Goal: Transaction & Acquisition: Purchase product/service

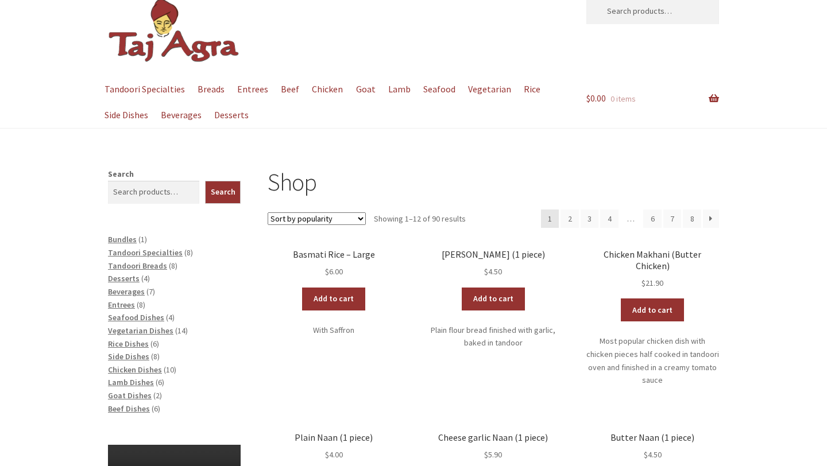
scroll to position [32, 0]
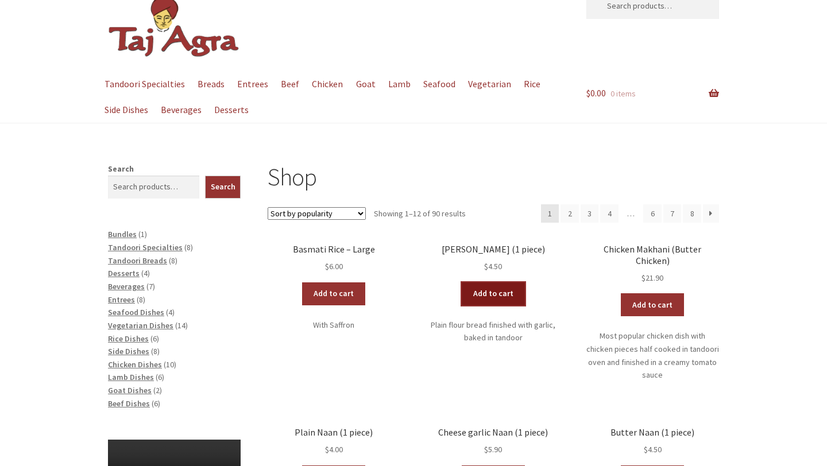
click at [492, 293] on link "Add to cart" at bounding box center [493, 293] width 63 height 23
click at [474, 297] on link "Add to cart" at bounding box center [459, 293] width 63 height 23
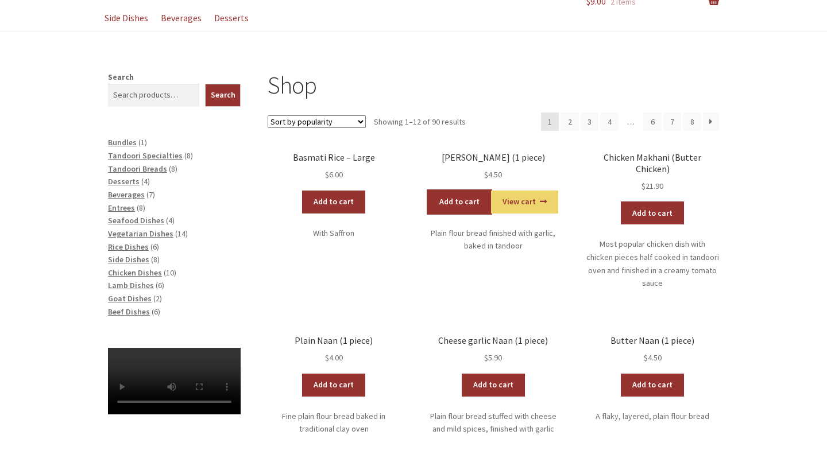
scroll to position [107, 0]
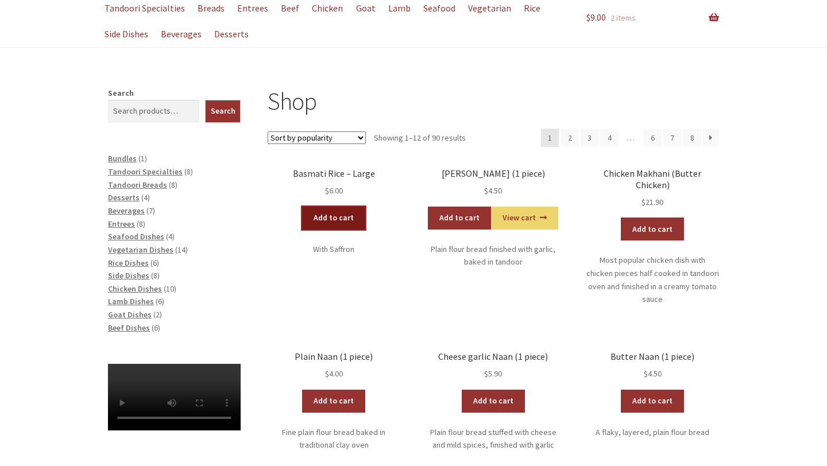
click at [352, 225] on link "Add to cart" at bounding box center [333, 218] width 63 height 23
click at [316, 222] on link "Add to cart" at bounding box center [300, 218] width 63 height 23
click at [348, 135] on select "Sort by popularity Sort by average rating Sort by latest Sort by price: low to …" at bounding box center [317, 137] width 98 height 13
click at [129, 163] on span "Bundles" at bounding box center [122, 158] width 29 height 10
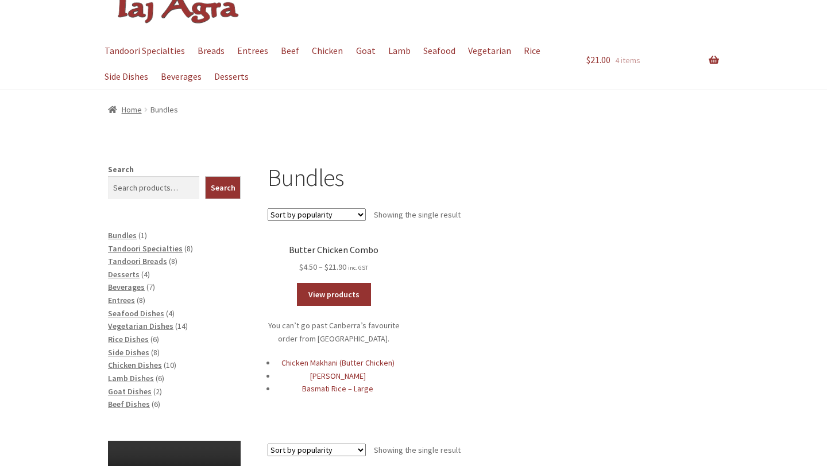
scroll to position [68, 0]
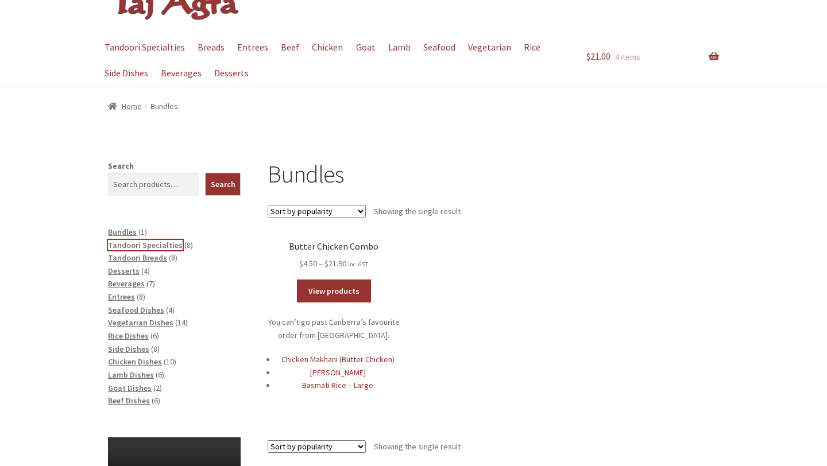
click at [162, 246] on span "Tandoori Specialties" at bounding box center [145, 245] width 75 height 10
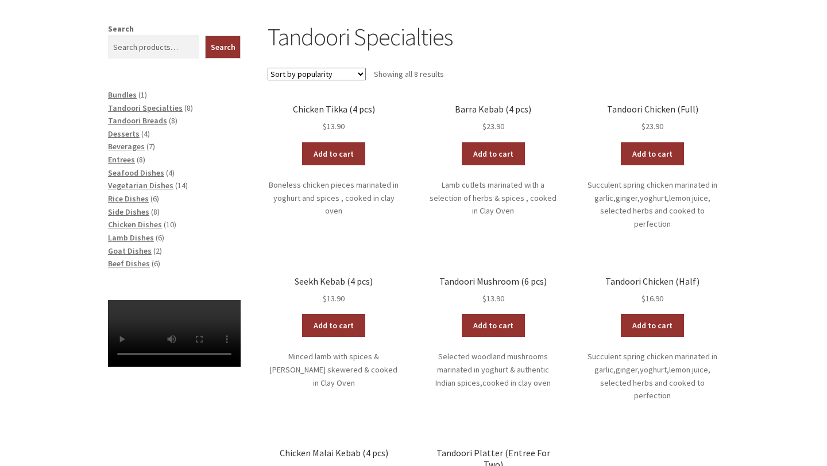
scroll to position [197, 0]
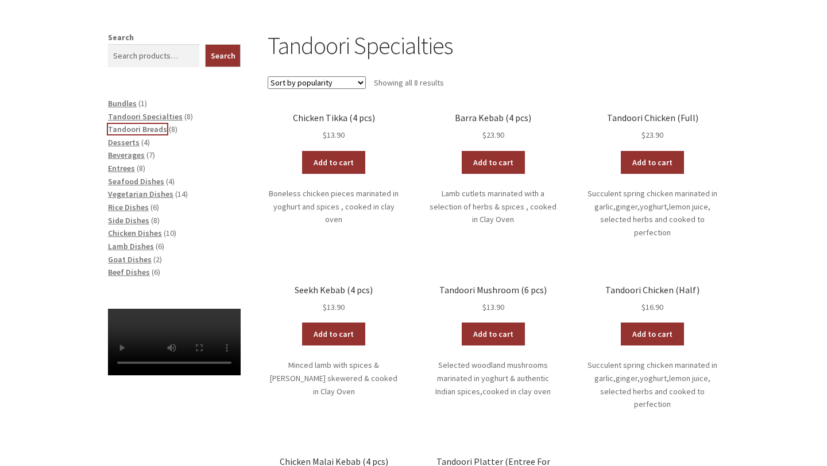
click at [155, 133] on span "Tandoori Breads" at bounding box center [137, 129] width 59 height 10
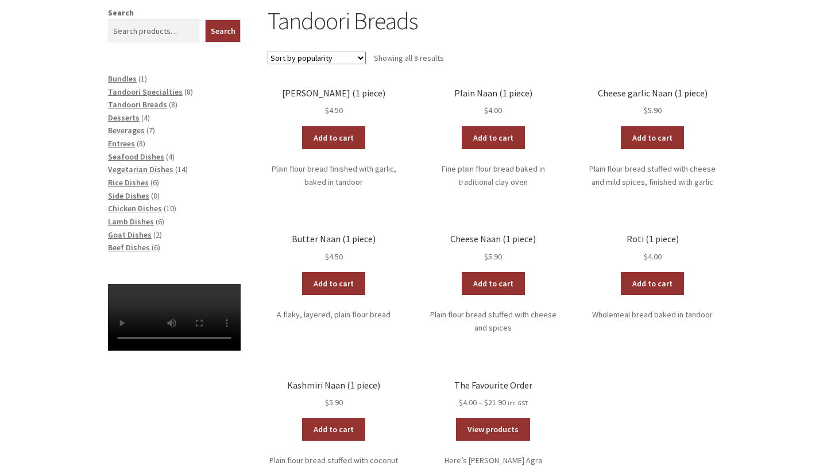
scroll to position [212, 0]
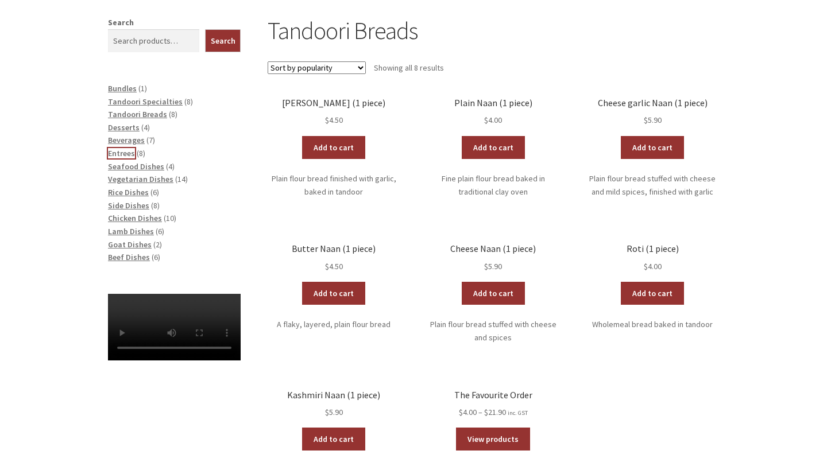
click at [127, 154] on span "Entrees" at bounding box center [121, 153] width 27 height 10
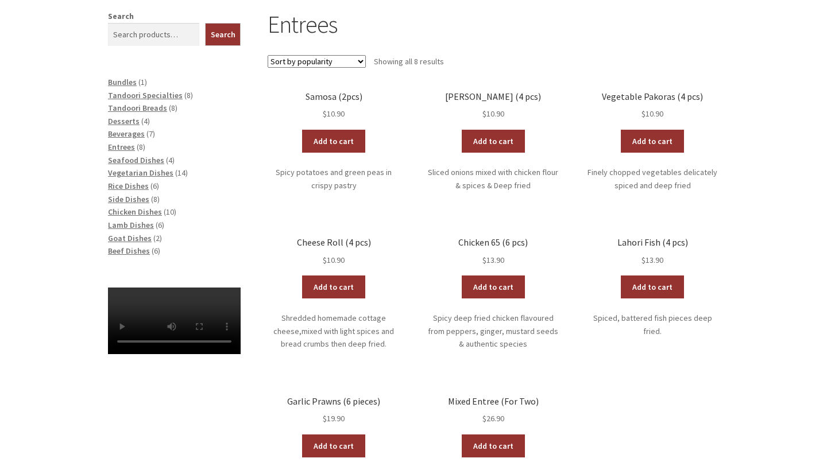
scroll to position [207, 0]
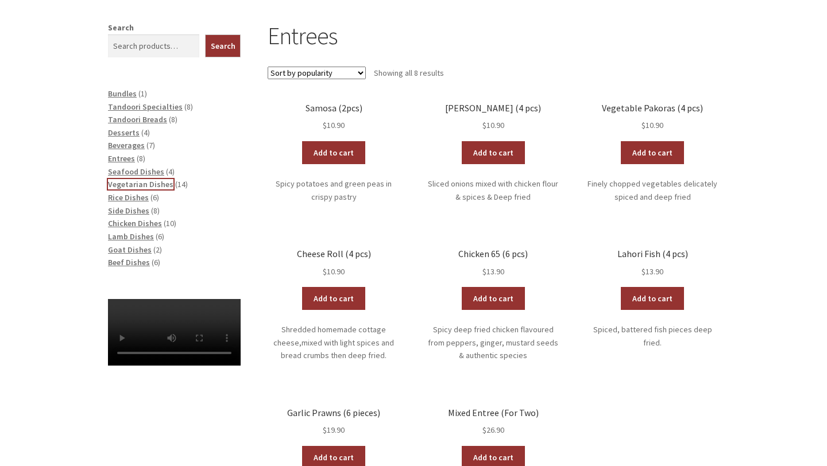
click span "Vegetarian Dishes"
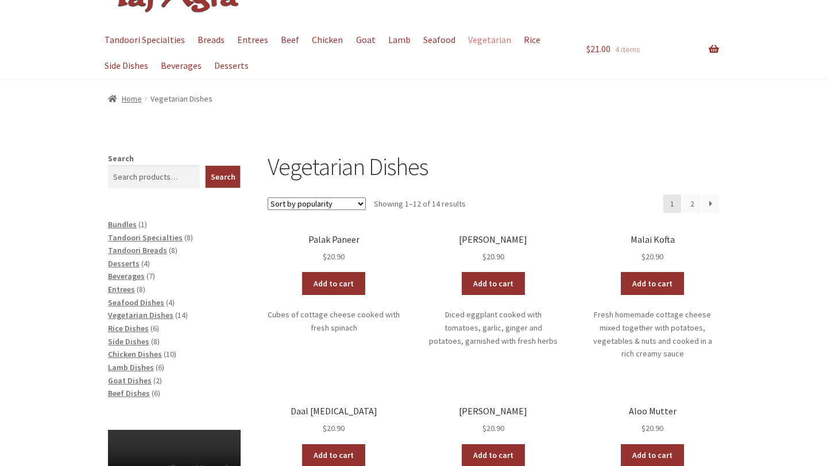
scroll to position [76, 0]
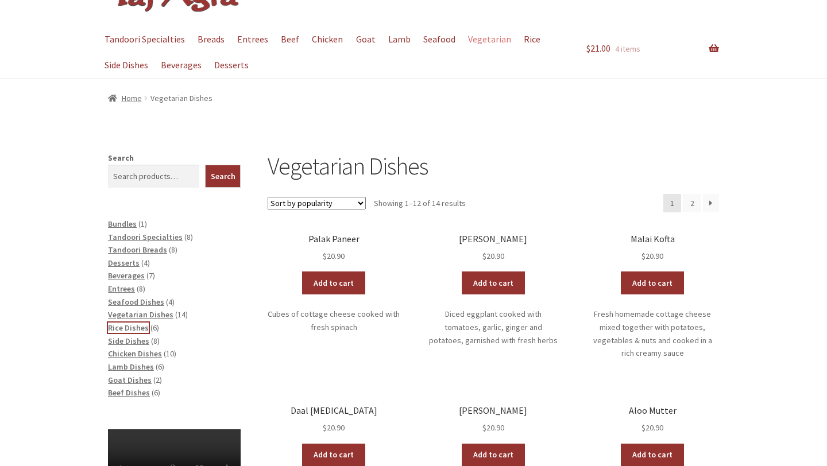
click at [129, 331] on span "Rice Dishes" at bounding box center [128, 328] width 41 height 10
click at [130, 330] on span "Rice Dishes" at bounding box center [128, 328] width 41 height 10
click at [133, 326] on span "Rice Dishes" at bounding box center [128, 328] width 41 height 10
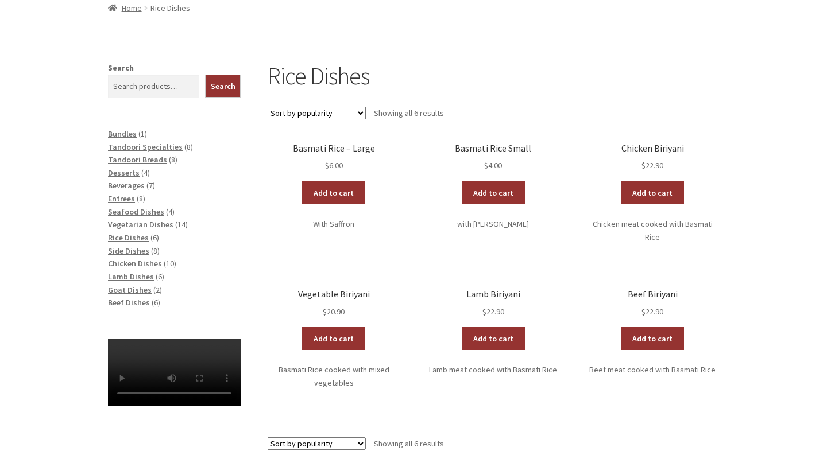
scroll to position [171, 0]
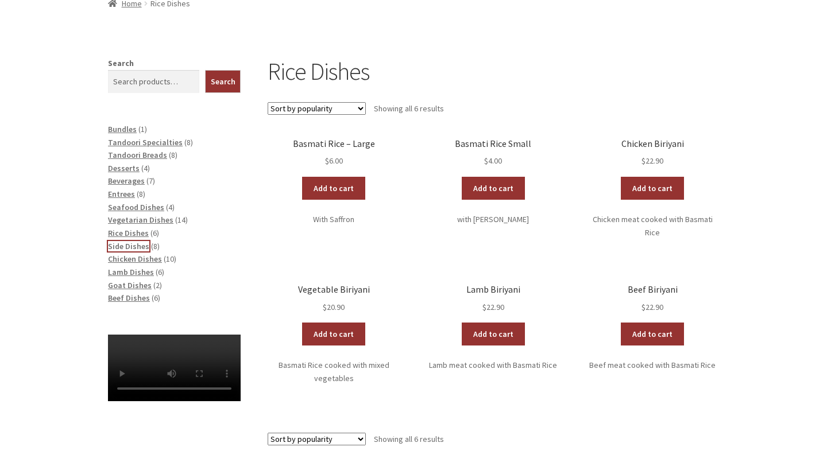
click at [133, 245] on span "Side Dishes" at bounding box center [128, 246] width 41 height 10
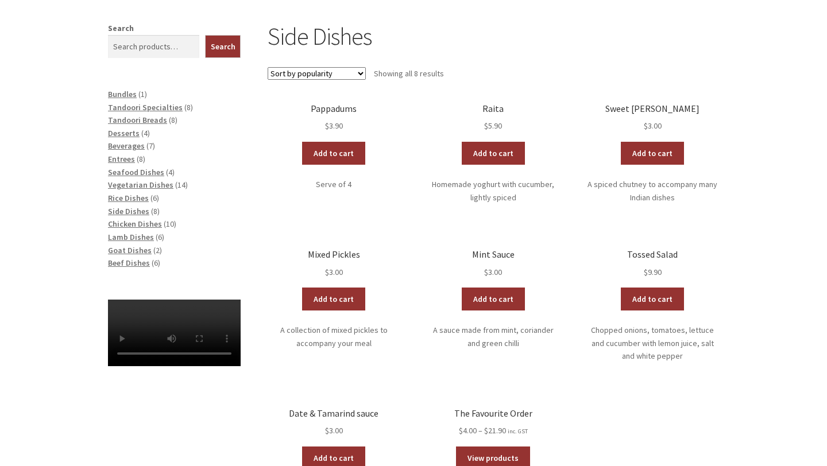
scroll to position [197, 0]
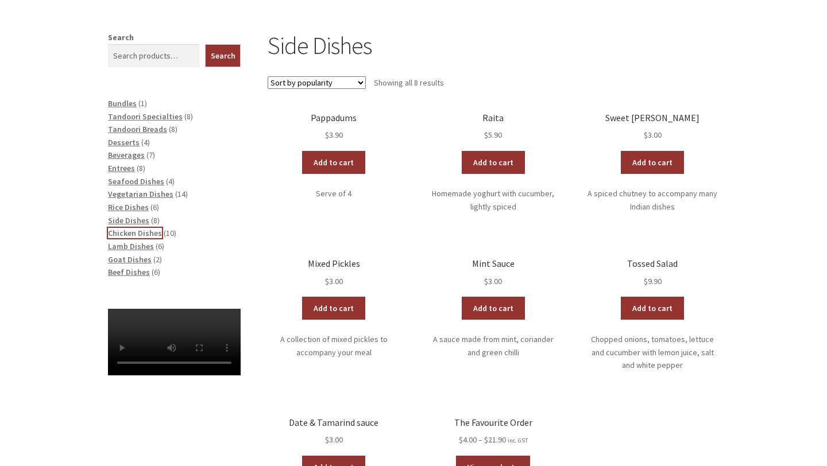
click at [141, 233] on span "Chicken Dishes" at bounding box center [135, 233] width 54 height 10
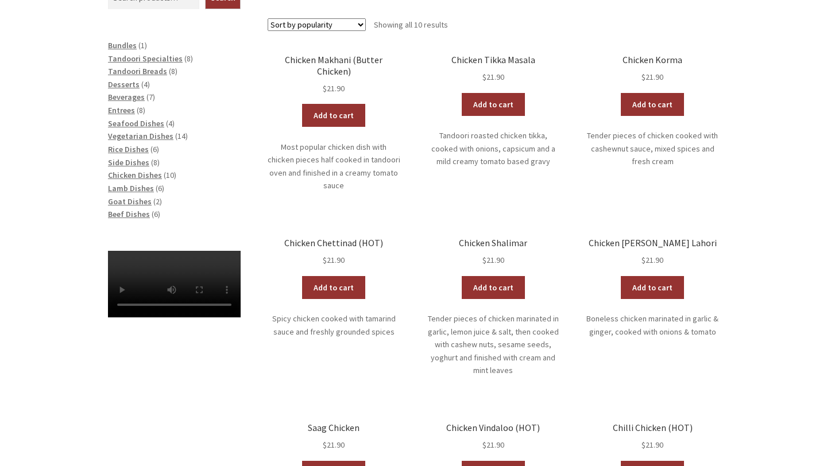
scroll to position [250, 0]
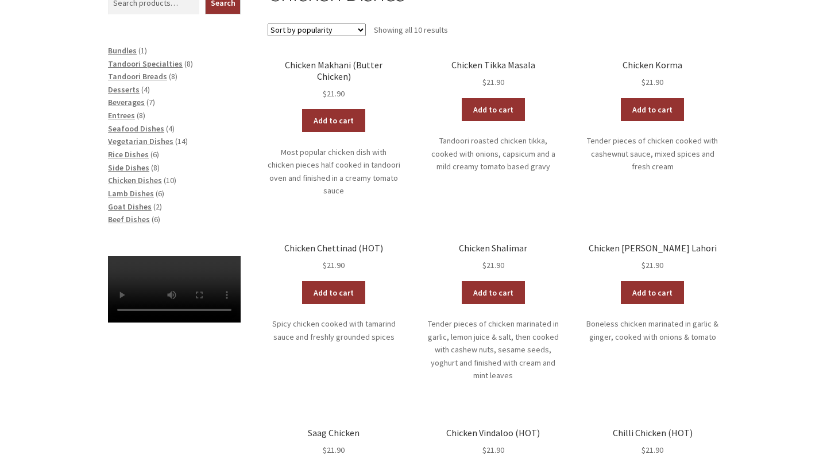
click at [768, 121] on div "Chicken Dishes Sort by popularity Sort by average rating Sort by latest Sort by…" at bounding box center [413, 388] width 827 height 820
click at [509, 281] on link "Add to cart" at bounding box center [493, 292] width 63 height 23
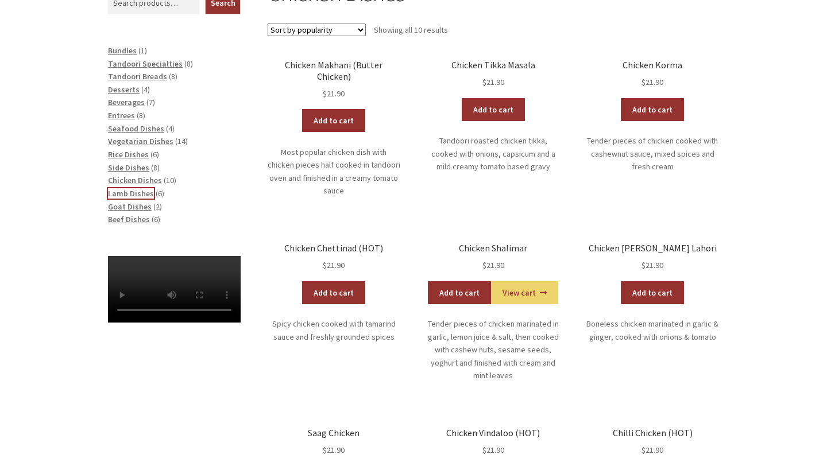
click at [143, 195] on span "Lamb Dishes" at bounding box center [131, 193] width 46 height 10
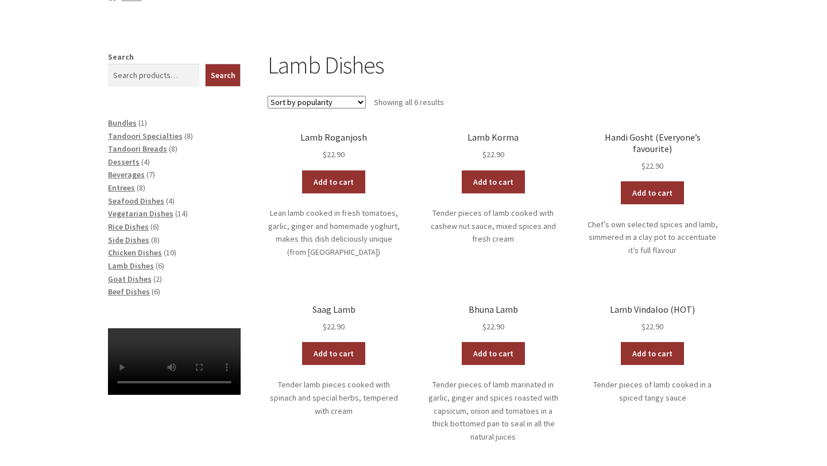
scroll to position [117, 0]
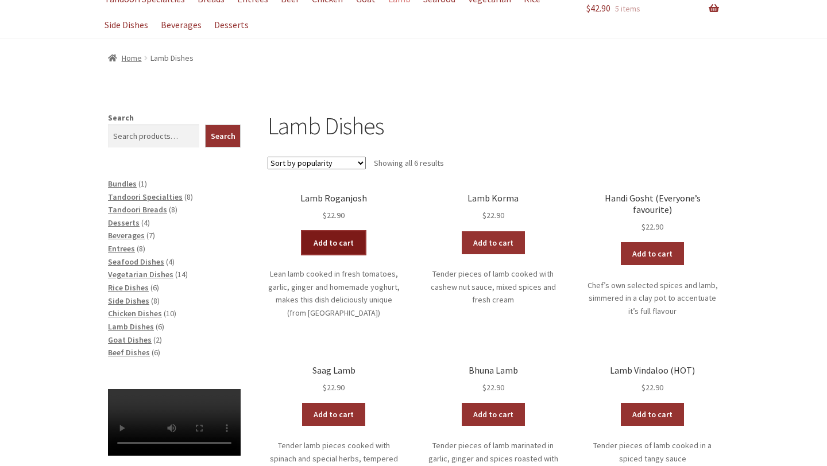
click at [345, 250] on link "Add to cart" at bounding box center [333, 242] width 63 height 23
click at [133, 353] on span "Beef Dishes" at bounding box center [129, 352] width 42 height 10
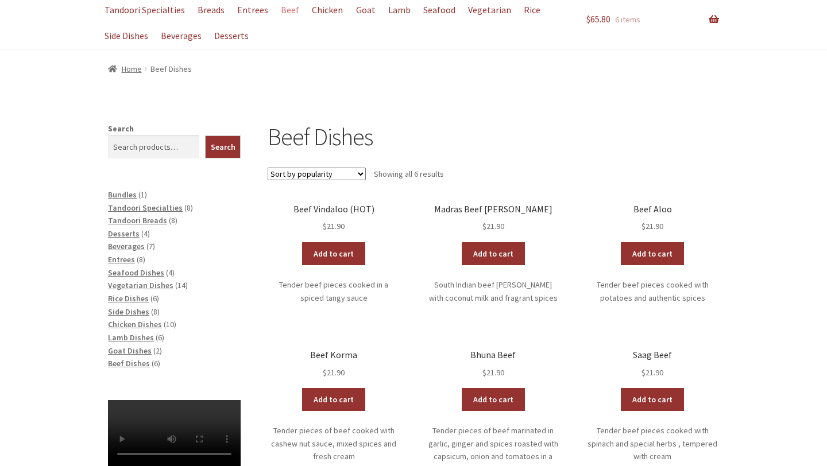
scroll to position [112, 0]
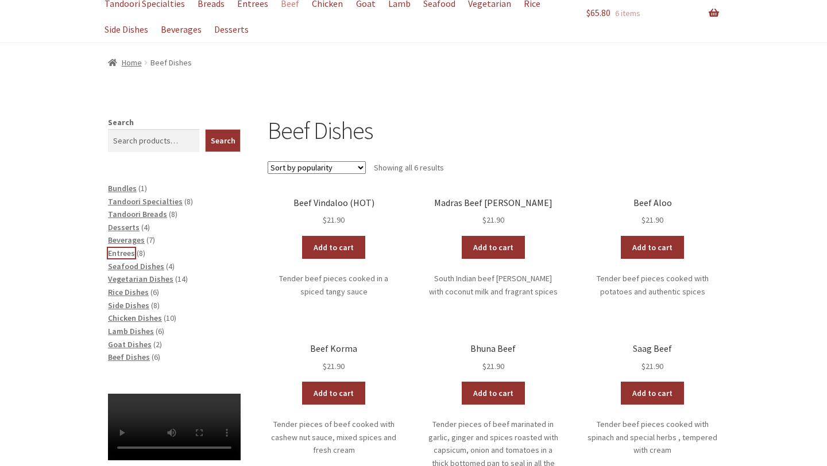
click at [130, 250] on span "Entrees" at bounding box center [121, 253] width 27 height 10
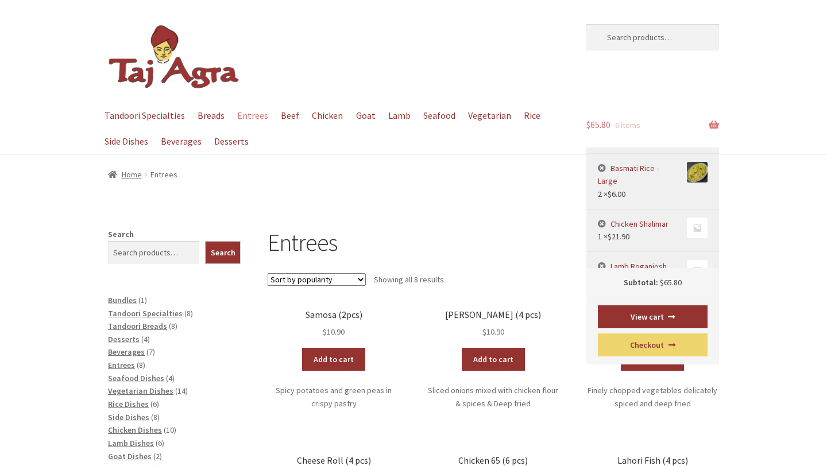
scroll to position [63, 0]
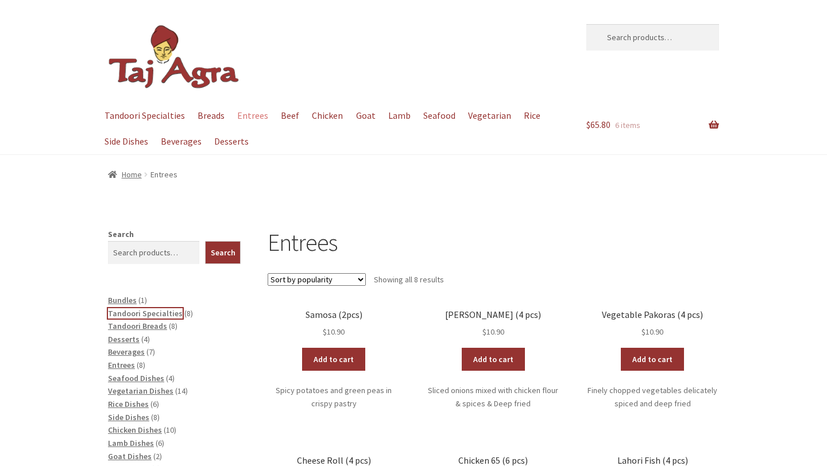
click at [156, 316] on span "Tandoori Specialties" at bounding box center [145, 313] width 75 height 10
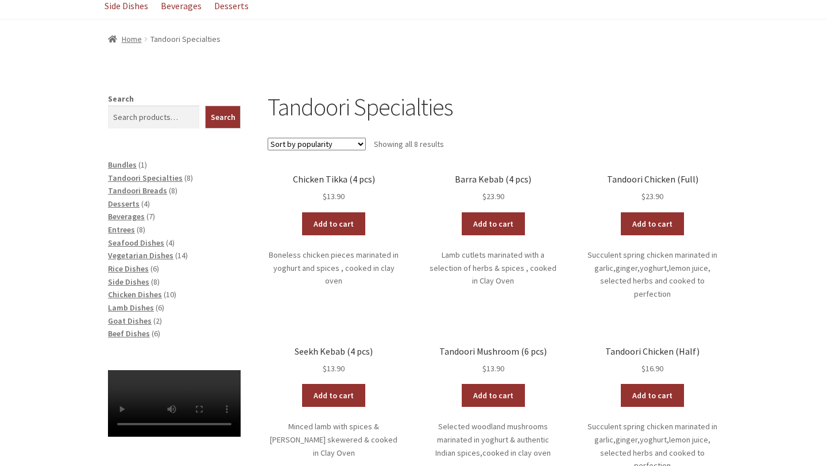
scroll to position [128, 0]
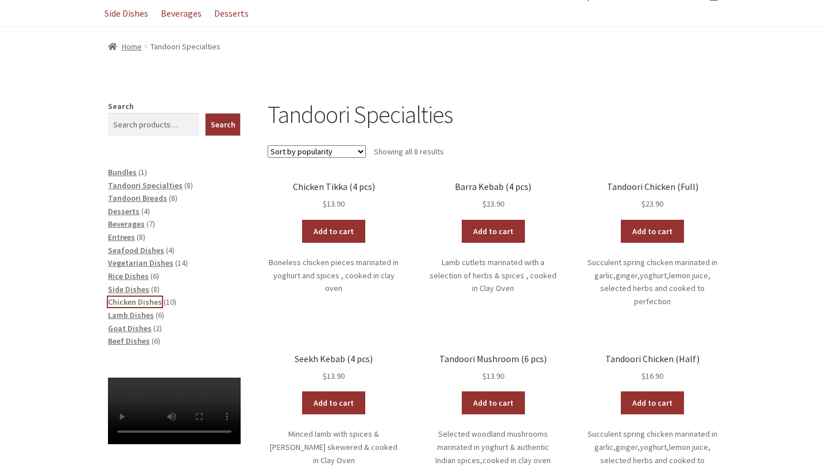
click at [149, 304] on span "Chicken Dishes" at bounding box center [135, 302] width 54 height 10
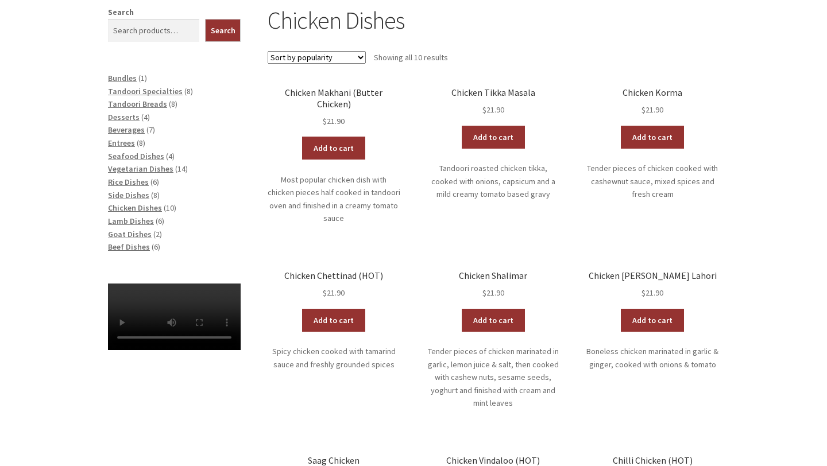
scroll to position [235, 0]
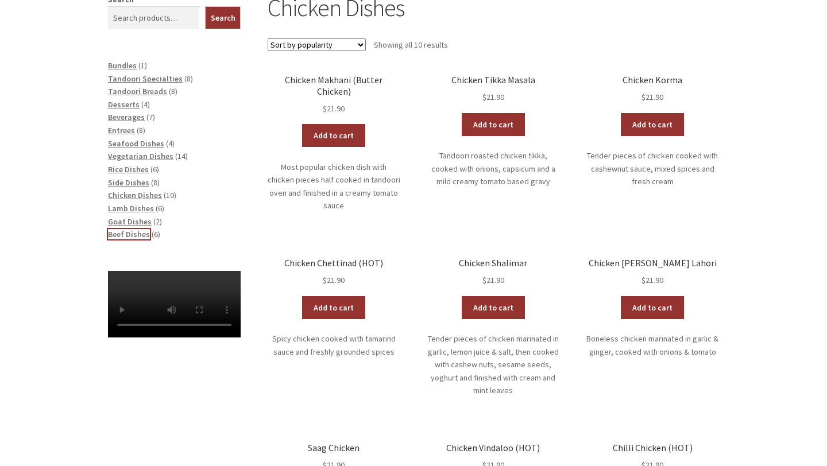
click at [135, 236] on span "Beef Dishes" at bounding box center [129, 234] width 42 height 10
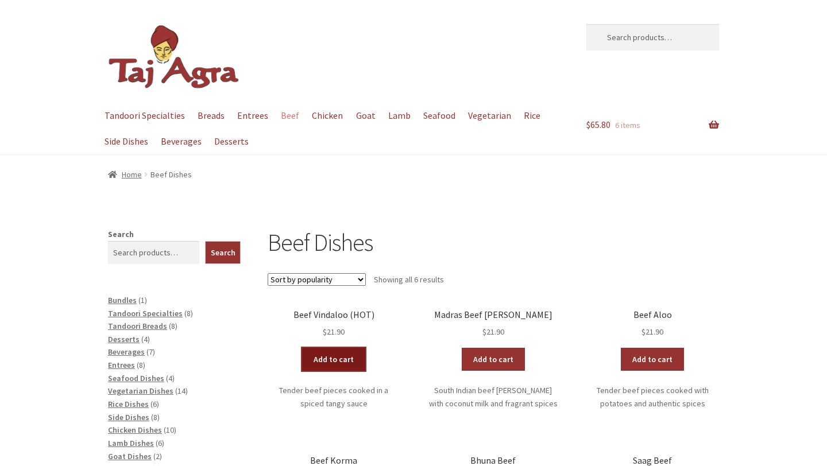
click at [326, 363] on link "Add to cart" at bounding box center [333, 359] width 63 height 23
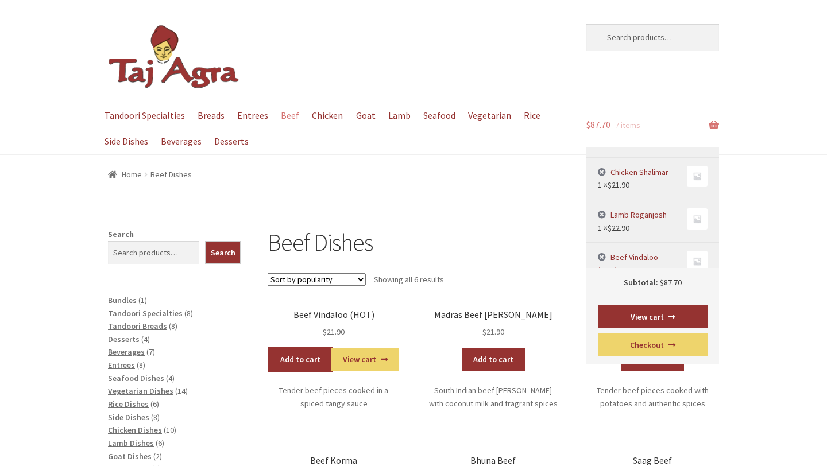
scroll to position [106, 0]
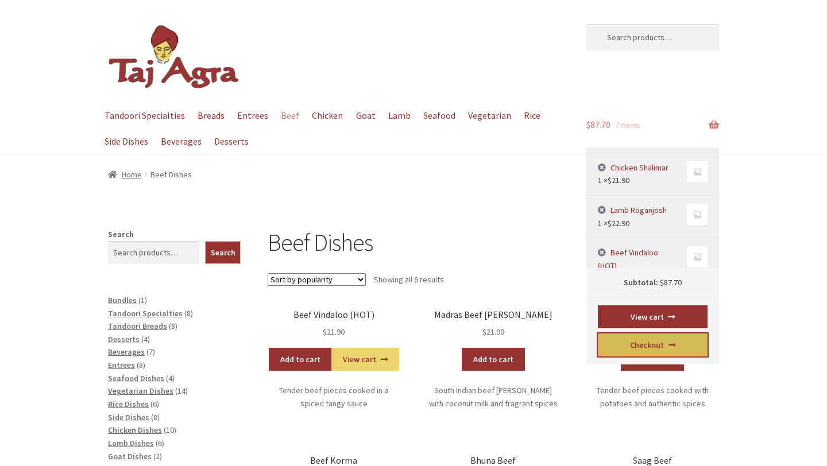
click at [639, 344] on link "Checkout" at bounding box center [653, 345] width 110 height 23
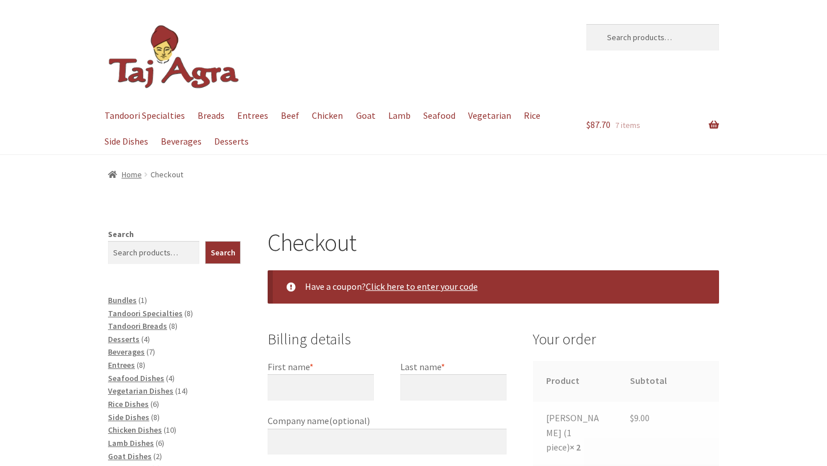
select select "ACT"
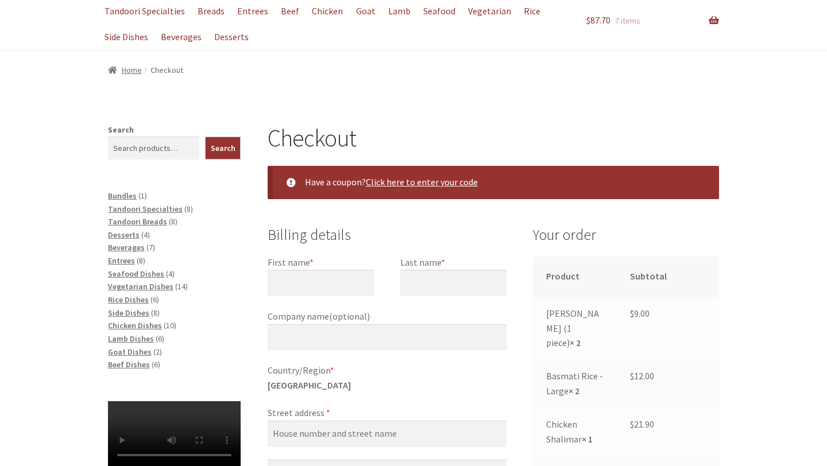
scroll to position [106, 0]
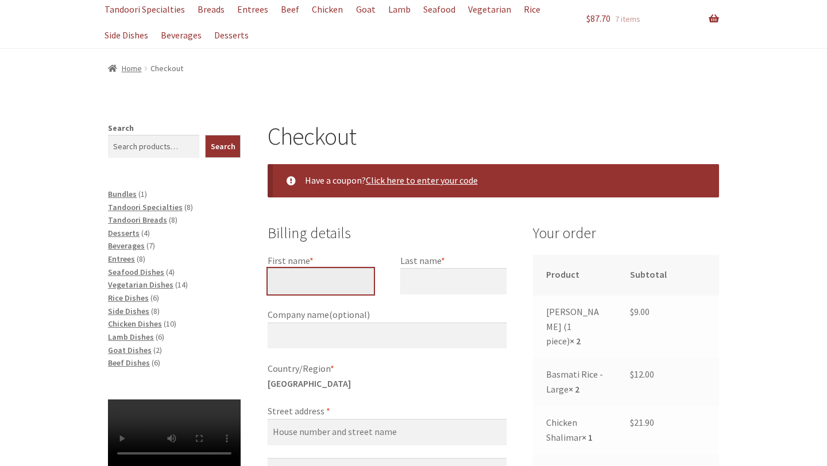
click at [284, 293] on input "First name *" at bounding box center [321, 281] width 106 height 26
type input "Milo"
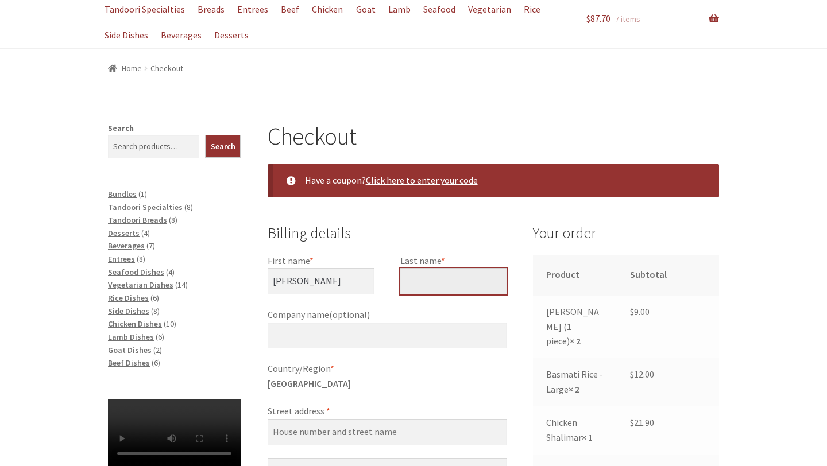
type input "Esguerra"
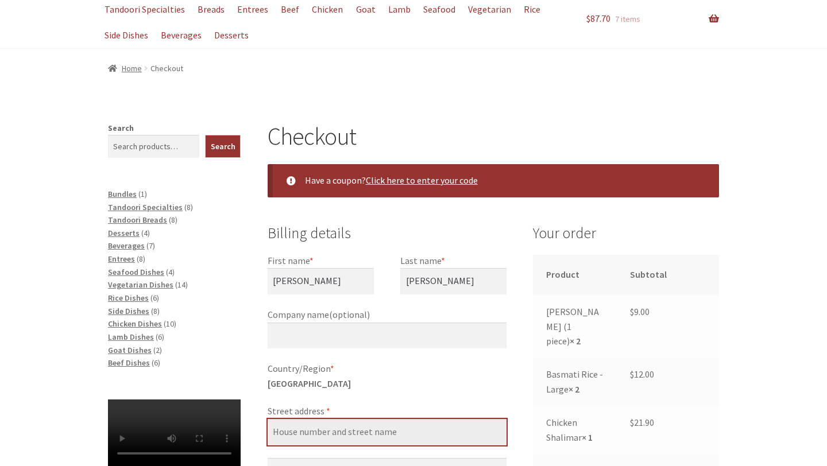
type input "[STREET_ADDRESS][PERSON_NAME][PERSON_NAME]"
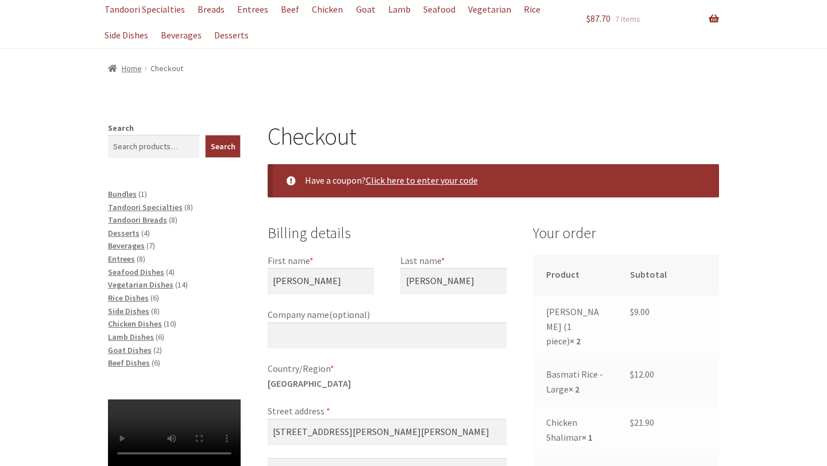
type input "canberra"
type input "2602"
type input "[PHONE_NUMBER]"
type input "[EMAIL_ADDRESS][DOMAIN_NAME]"
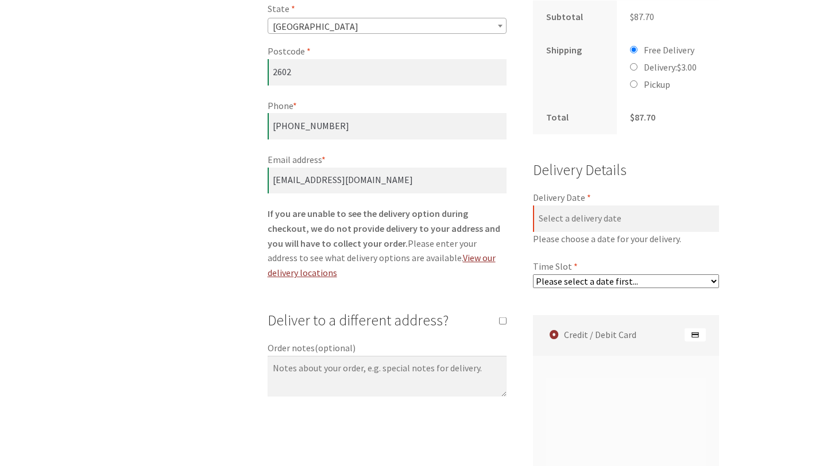
scroll to position [665, 0]
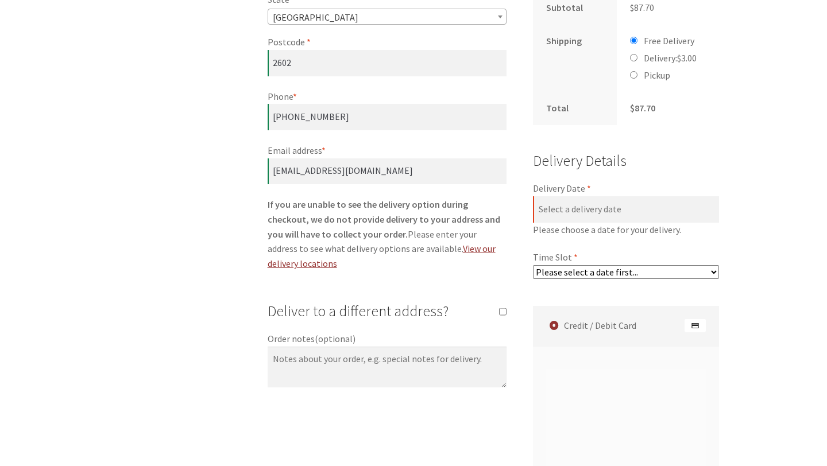
click at [637, 51] on li "Delivery: $ 3.00" at bounding box center [668, 58] width 76 height 15
click at [632, 54] on input "Delivery: $ 3.00" at bounding box center [633, 57] width 7 height 7
radio input "true"
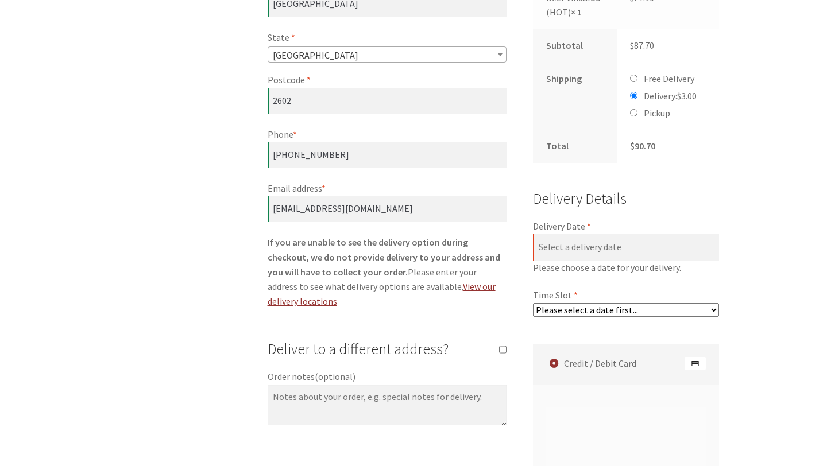
scroll to position [631, 0]
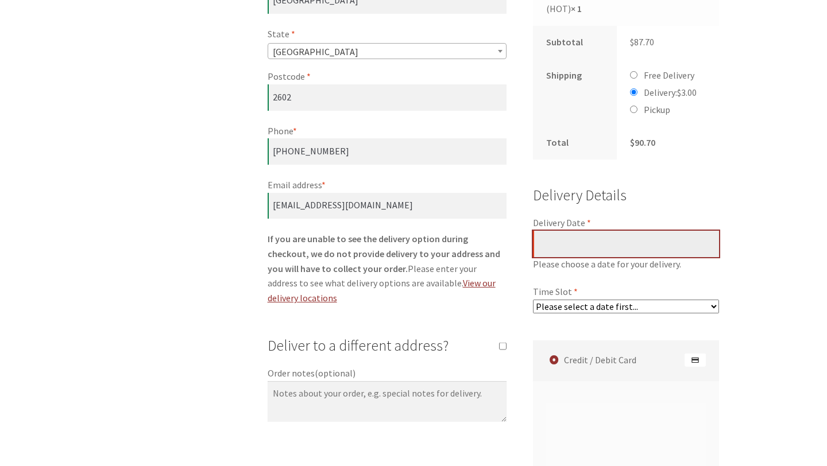
click at [646, 235] on input "Delivery Date *" at bounding box center [626, 244] width 186 height 26
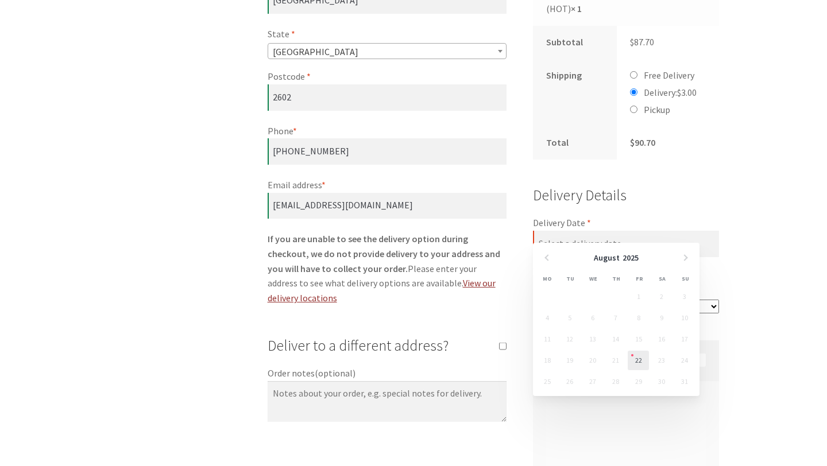
click at [633, 364] on link "22" at bounding box center [637, 361] width 21 height 20
type input "[DATE]"
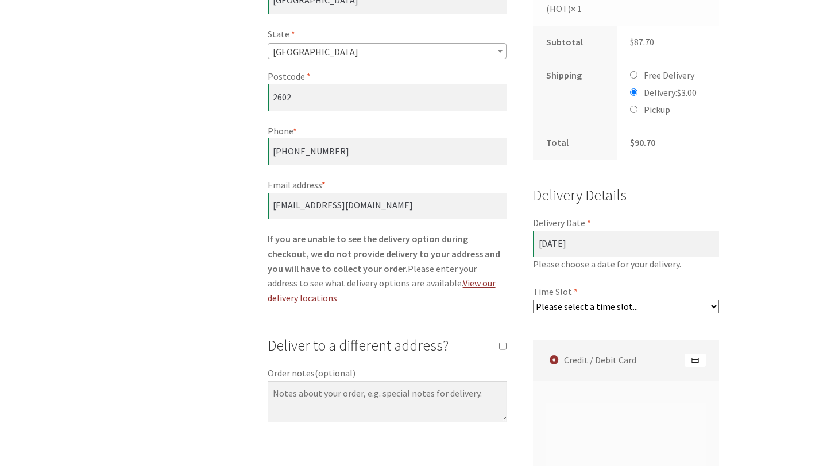
click at [647, 300] on select "Please select a time slot... 07:55 PM - 08:25 PM 08:25 PM - 08:55 PM 08:55 PM -…" at bounding box center [626, 307] width 186 height 14
select select "60c2ef62db861/4|0.00"
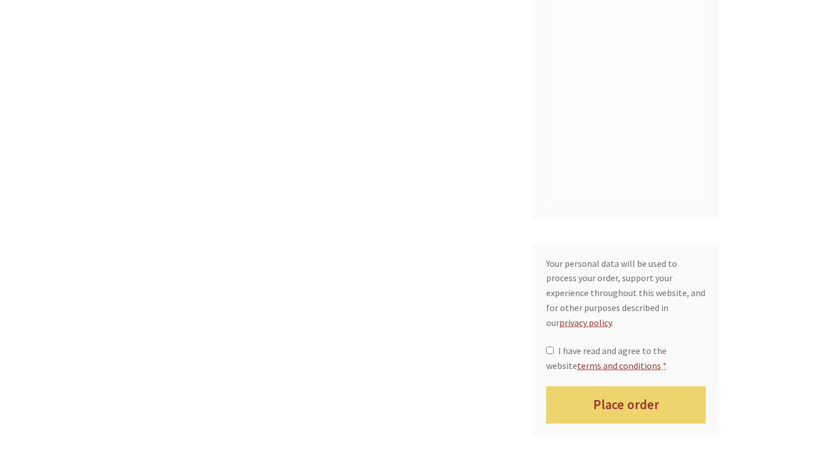
scroll to position [1179, 0]
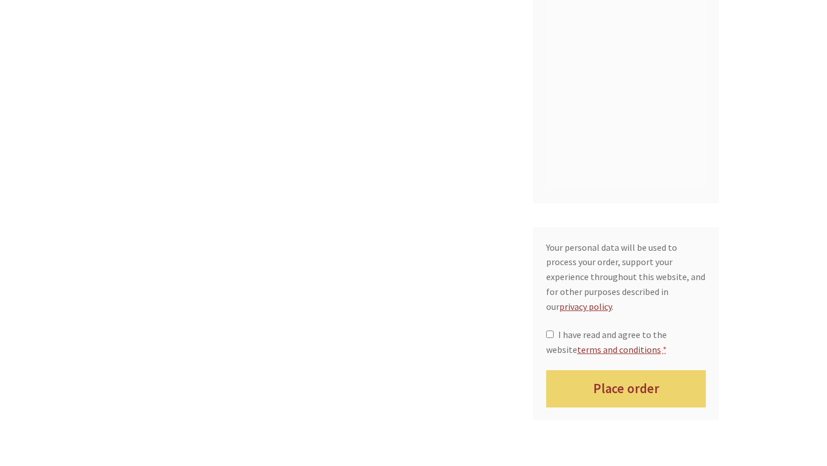
click at [647, 329] on span "I have read and agree to the website terms and conditions" at bounding box center [606, 342] width 121 height 26
click at [553, 331] on input "I have read and agree to the website terms and conditions *" at bounding box center [549, 334] width 7 height 7
checkbox input "true"
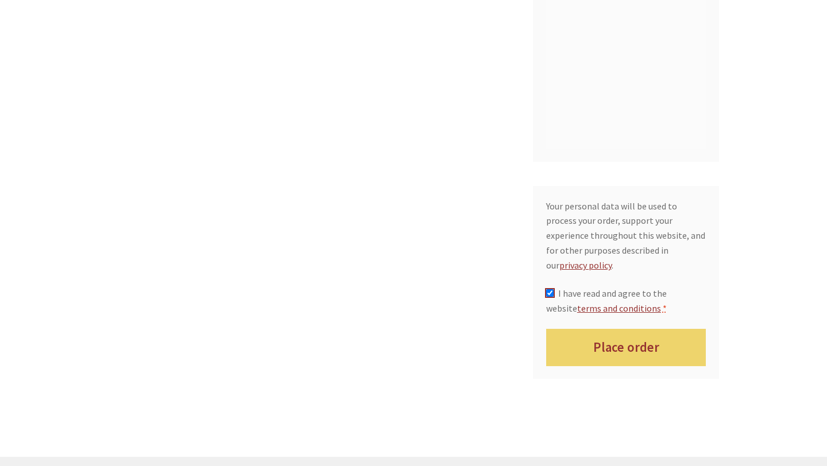
scroll to position [1202, 0]
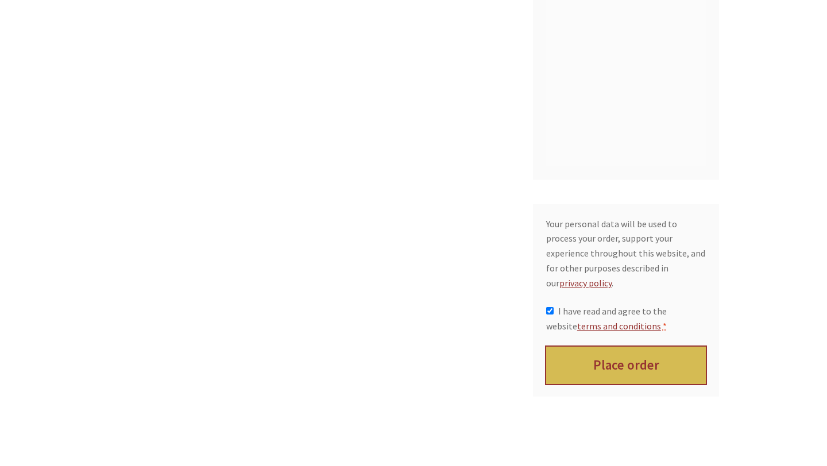
click at [674, 347] on button "Place order" at bounding box center [626, 365] width 160 height 37
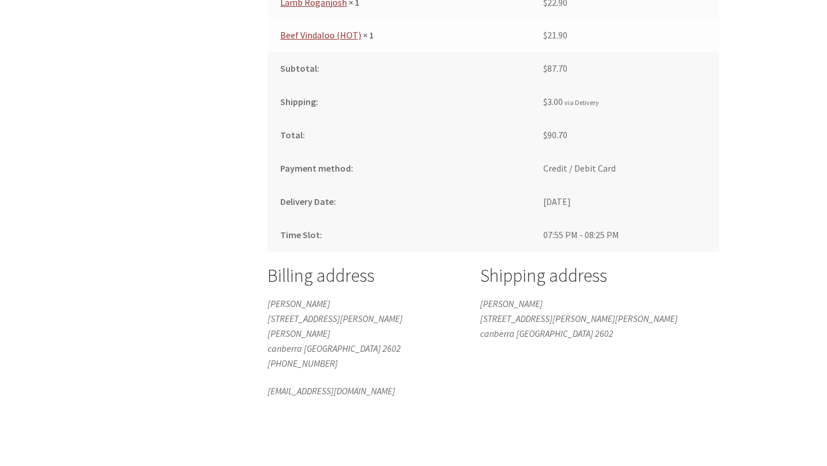
scroll to position [723, 0]
